Goal: Find contact information: Find contact information

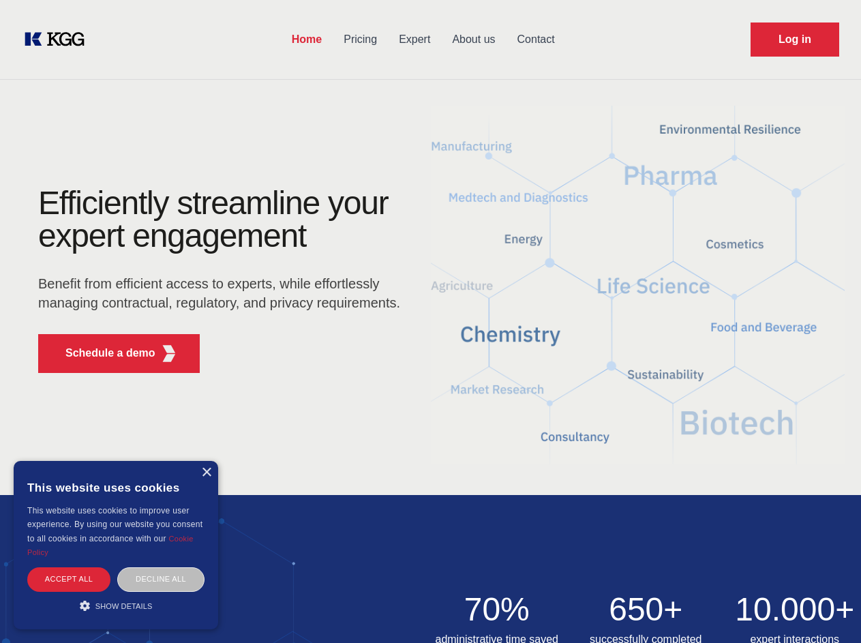
click at [430, 321] on div "Efficiently streamline your expert engagement Benefit from efficient access to …" at bounding box center [223, 285] width 414 height 197
click at [102, 353] on p "Schedule a demo" at bounding box center [110, 353] width 90 height 16
click at [206, 472] on div "× This website uses cookies This website uses cookies to improve user experienc…" at bounding box center [116, 545] width 204 height 168
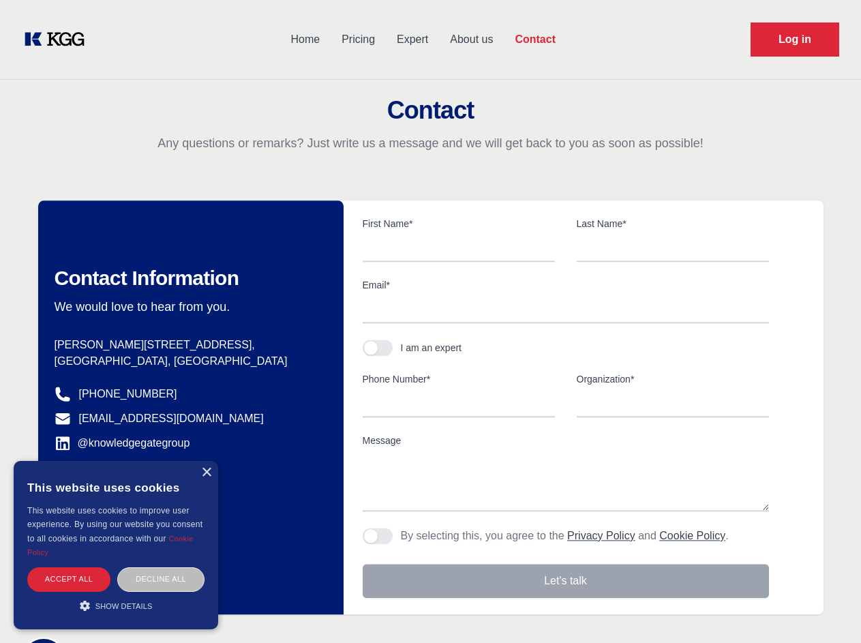
click at [69, 579] on div "Accept all" at bounding box center [68, 579] width 83 height 24
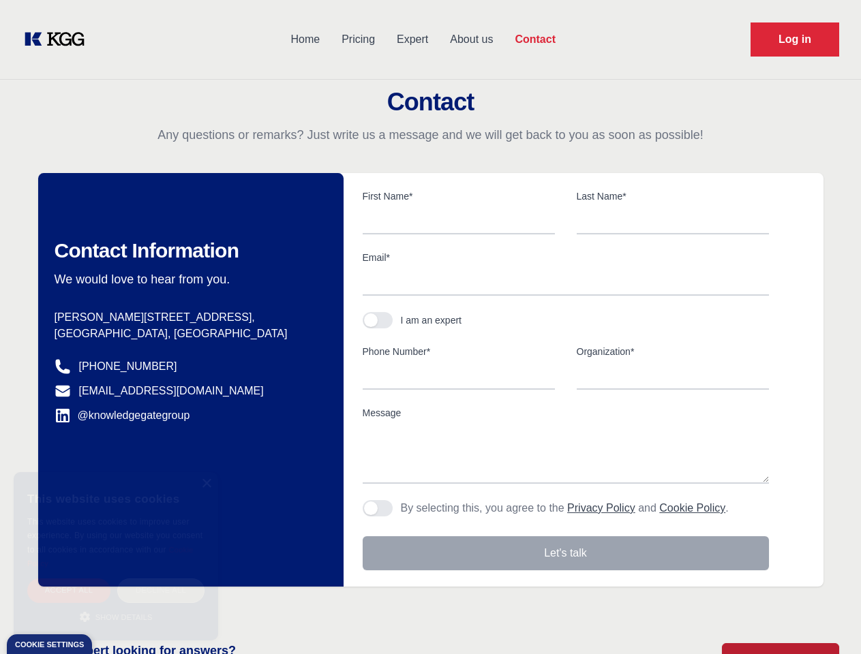
click at [161, 579] on div "Decline all" at bounding box center [160, 591] width 87 height 24
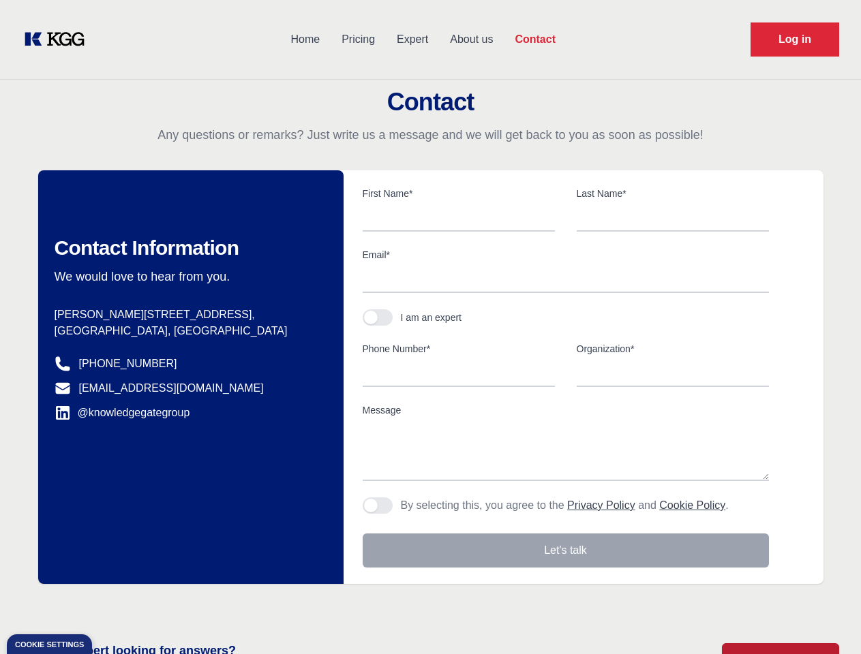
click at [116, 605] on main "Contact Any questions or remarks? Just write us a message and we will get back …" at bounding box center [430, 355] width 861 height 710
